Goal: Task Accomplishment & Management: Manage account settings

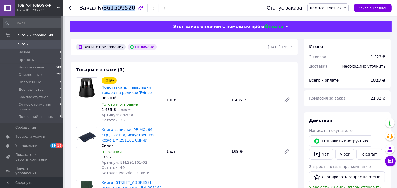
drag, startPoint x: 101, startPoint y: 7, endPoint x: 128, endPoint y: 8, distance: 26.8
click at [128, 8] on span "№361509520" at bounding box center [117, 8] width 38 height 6
copy span "361509520"
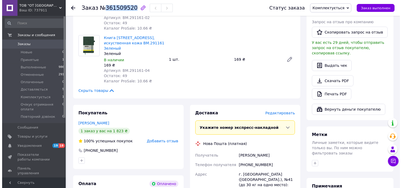
scroll to position [206, 0]
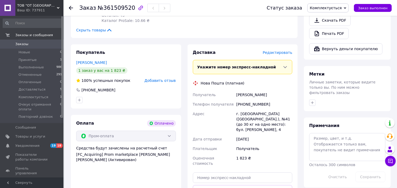
click at [281, 54] on span "Редактировать" at bounding box center [278, 53] width 30 height 4
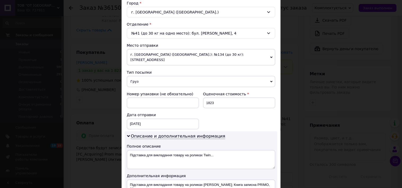
scroll to position [147, 0]
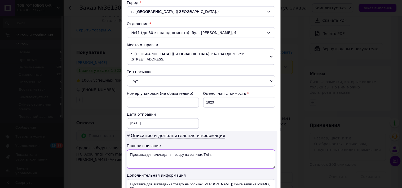
drag, startPoint x: 214, startPoint y: 152, endPoint x: 128, endPoint y: 150, distance: 85.8
click at [128, 150] on textarea "Підставка для викладання товару на роликах Twin..." at bounding box center [201, 159] width 148 height 19
paste textarea "361509520"
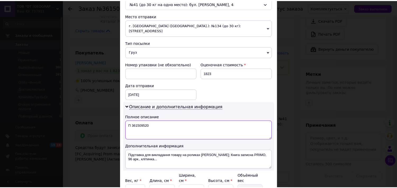
scroll to position [223, 0]
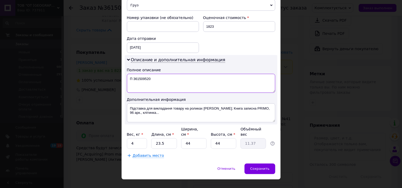
type textarea "П 361509520"
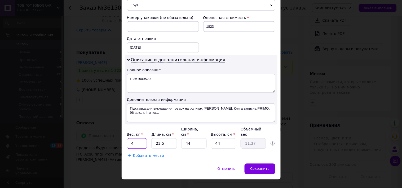
drag, startPoint x: 139, startPoint y: 136, endPoint x: 123, endPoint y: 136, distance: 15.6
type input "3"
click at [254, 167] on span "Сохранить" at bounding box center [259, 169] width 19 height 4
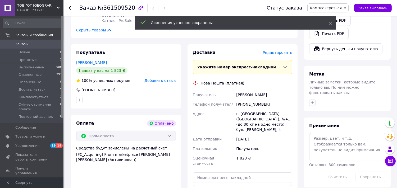
scroll to position [324, 0]
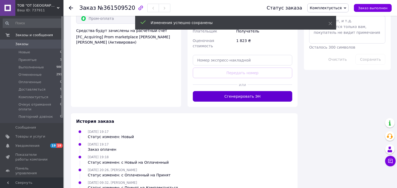
click at [254, 91] on button "Сгенерировать ЭН" at bounding box center [243, 96] width 100 height 11
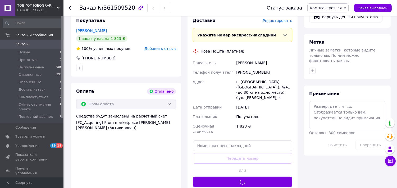
scroll to position [235, 0]
